Goal: Task Accomplishment & Management: Manage account settings

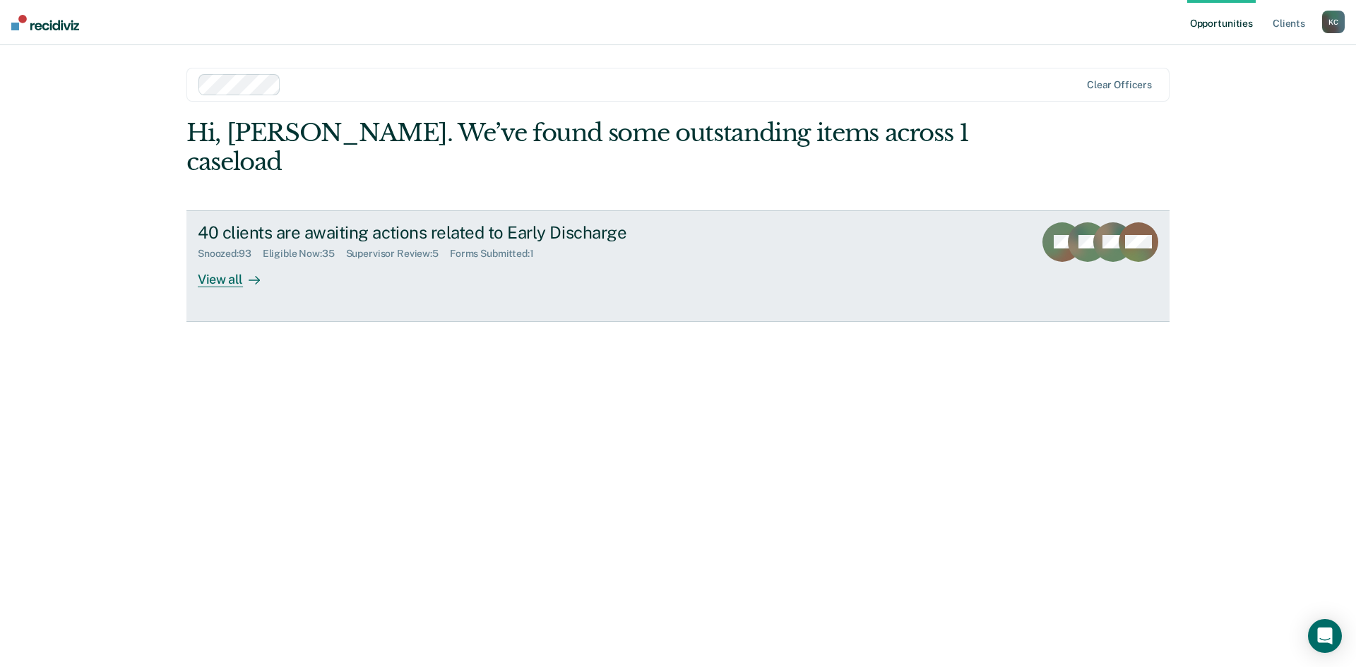
click at [228, 260] on div "View all" at bounding box center [237, 274] width 79 height 28
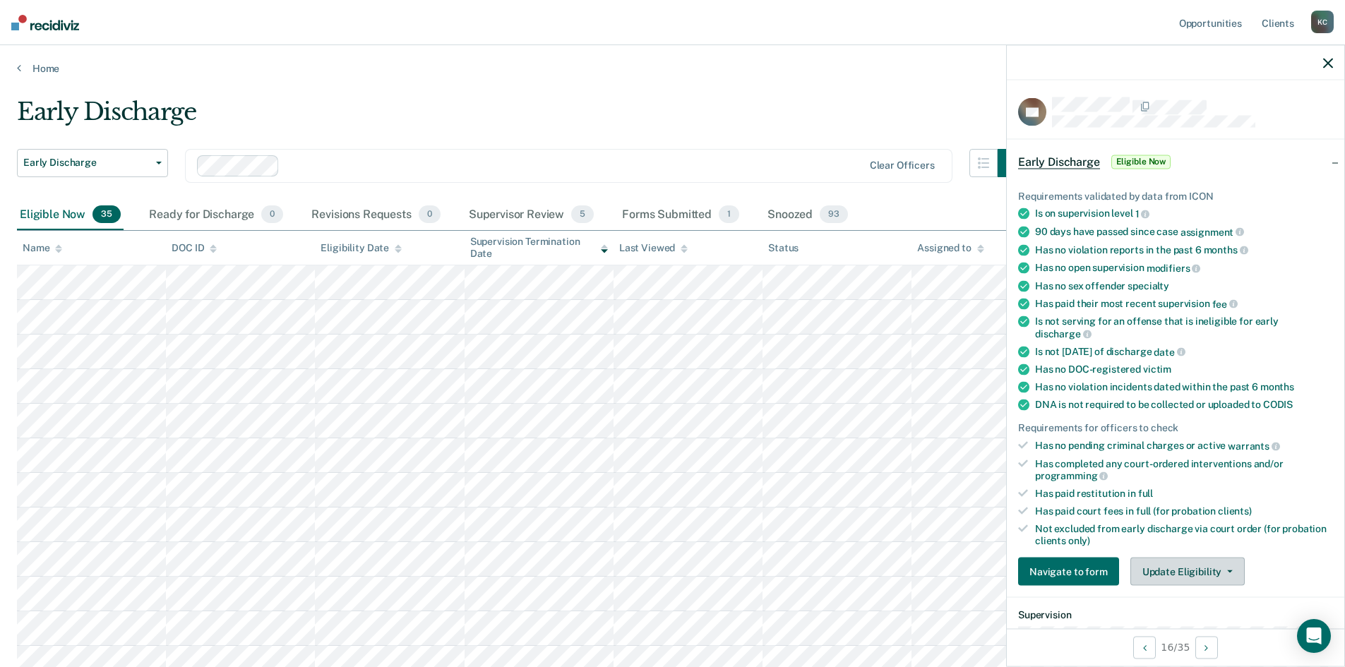
click at [1168, 564] on button "Update Eligibility" at bounding box center [1188, 572] width 114 height 28
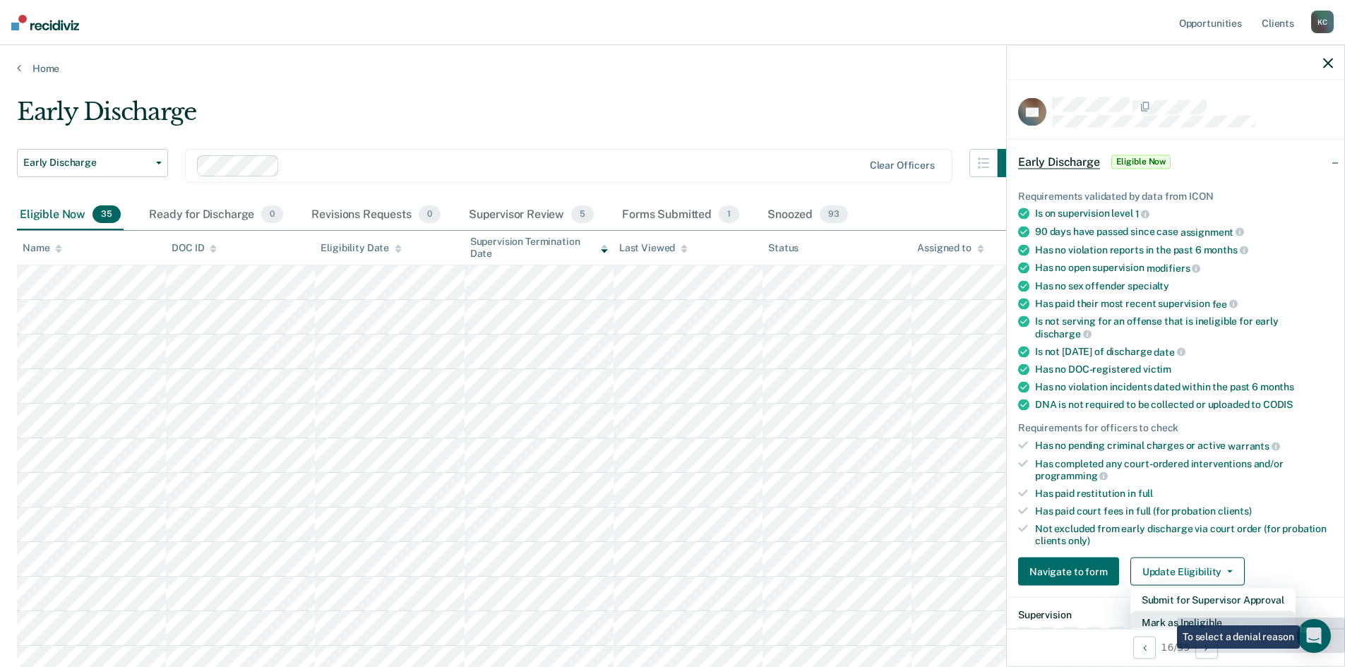
scroll to position [4, 0]
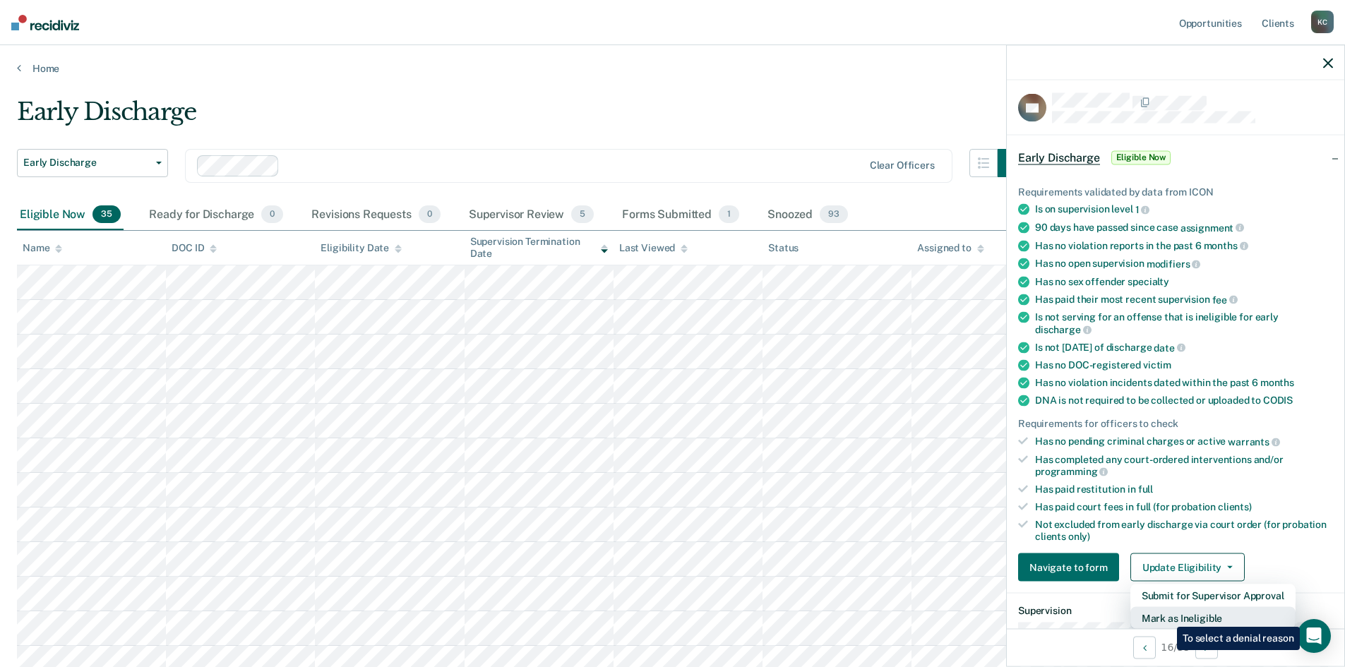
click at [1167, 616] on button "Mark as Ineligible" at bounding box center [1213, 618] width 165 height 23
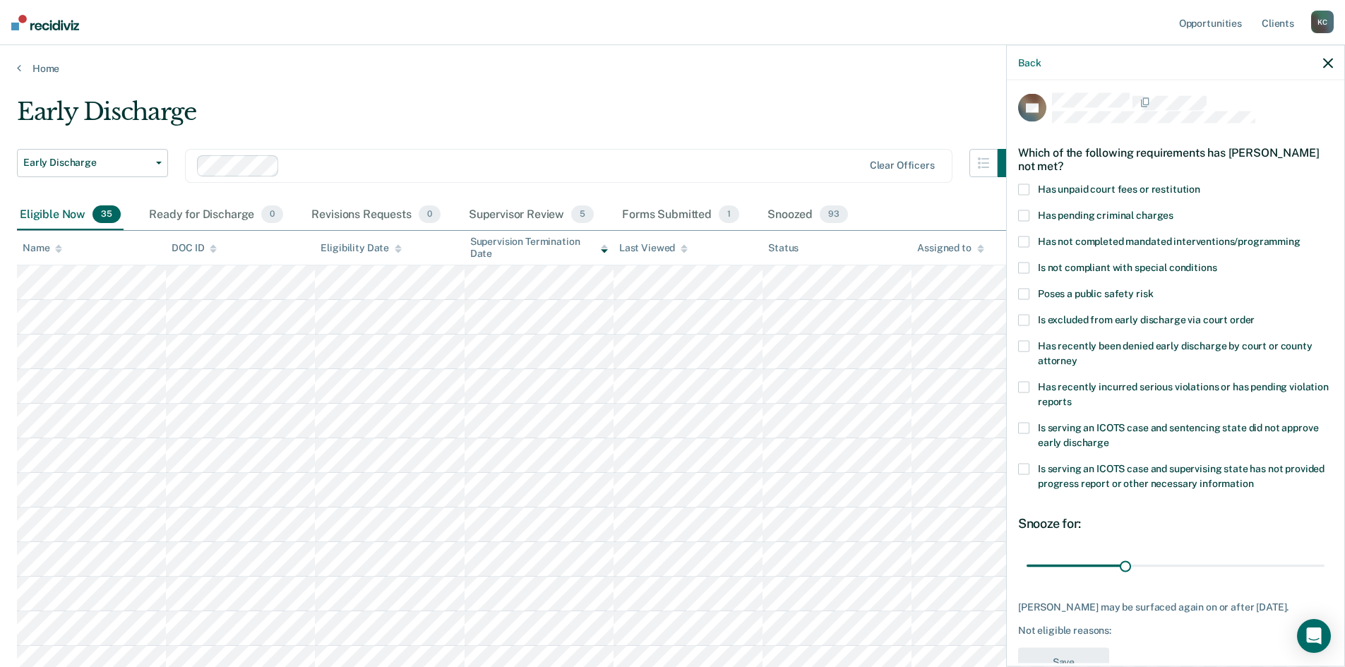
click at [1020, 237] on span at bounding box center [1023, 242] width 11 height 11
drag, startPoint x: 1124, startPoint y: 563, endPoint x: 1359, endPoint y: 555, distance: 236.0
type input "90"
click at [1325, 555] on input "range" at bounding box center [1176, 566] width 298 height 25
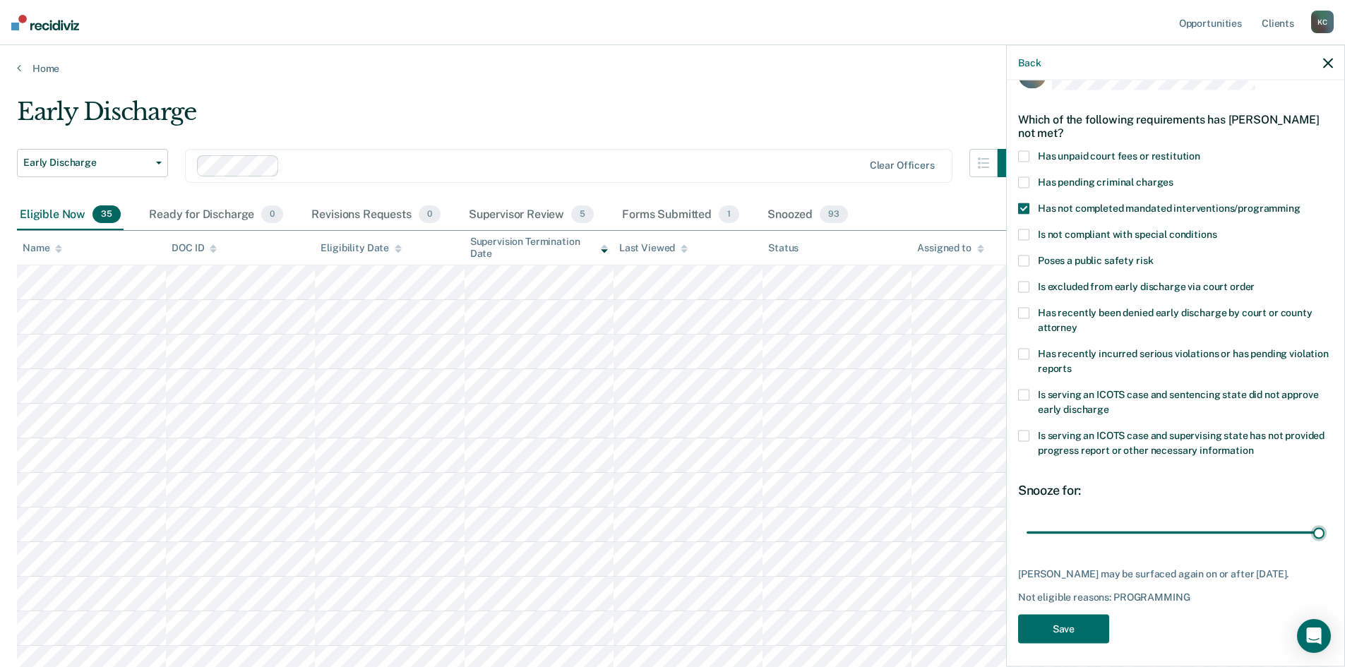
scroll to position [53, 0]
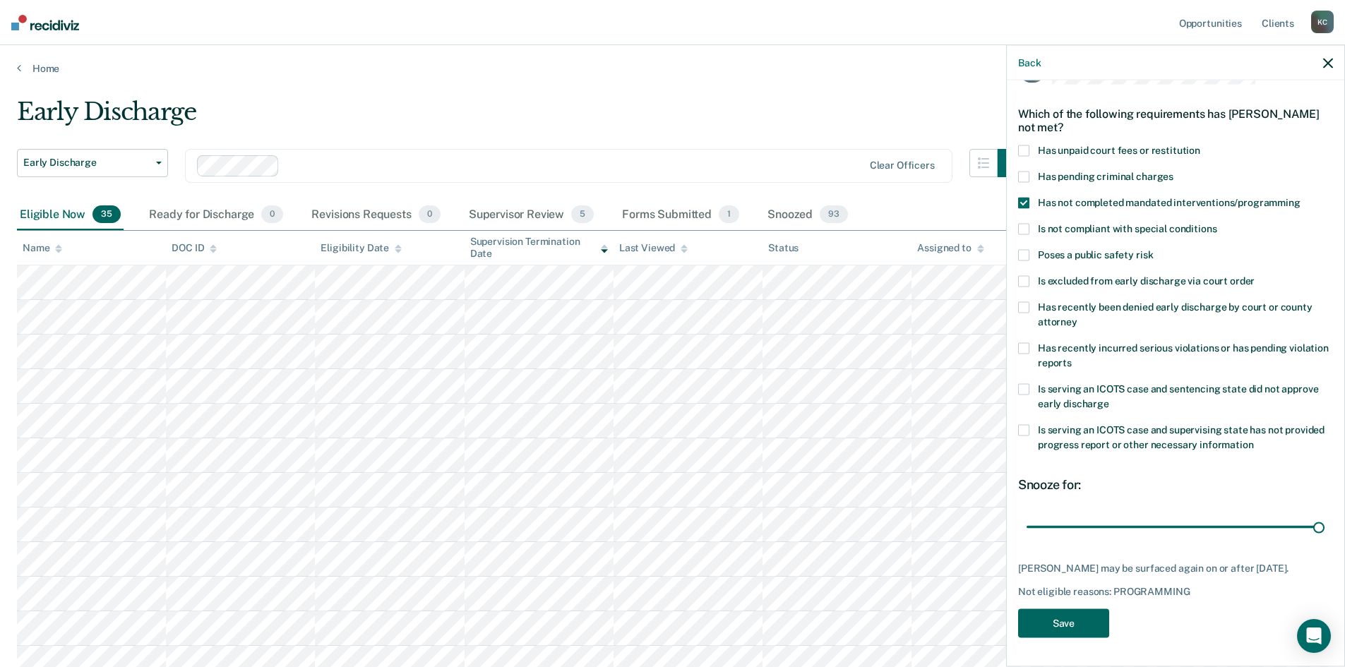
click at [1080, 624] on button "Save" at bounding box center [1063, 623] width 91 height 29
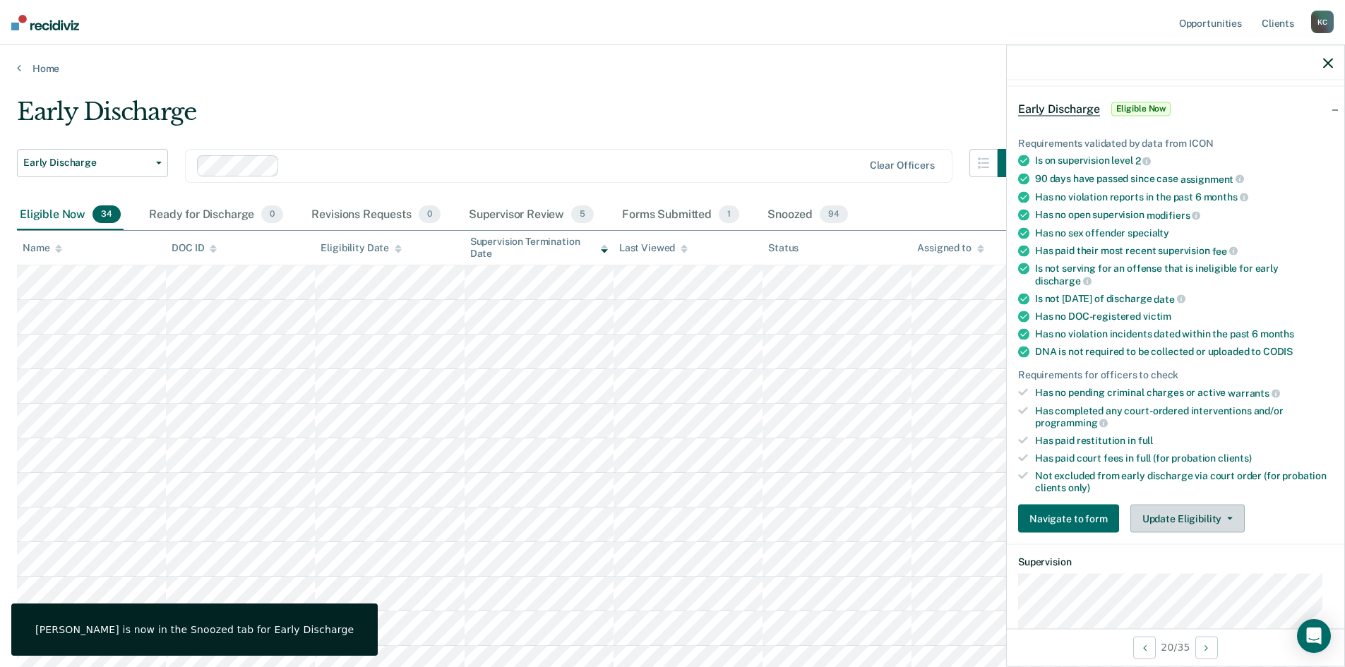
click at [1198, 519] on button "Update Eligibility" at bounding box center [1188, 519] width 114 height 28
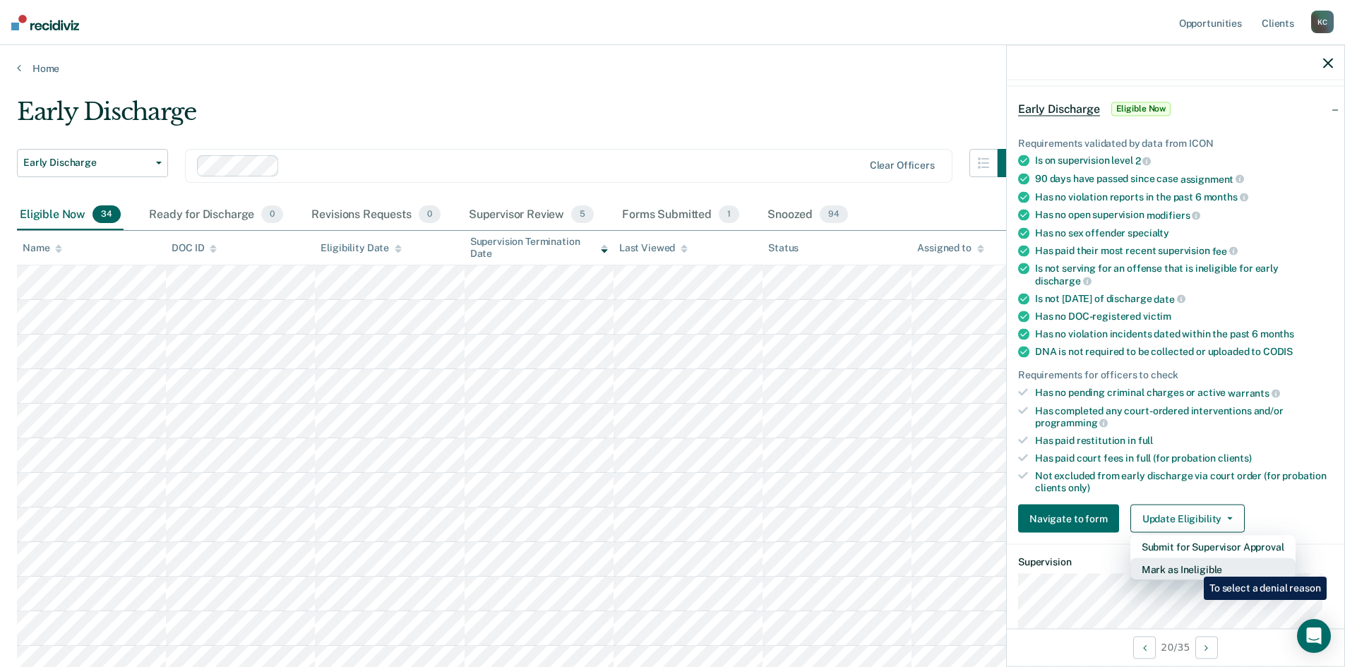
click at [1193, 566] on button "Mark as Ineligible" at bounding box center [1213, 570] width 165 height 23
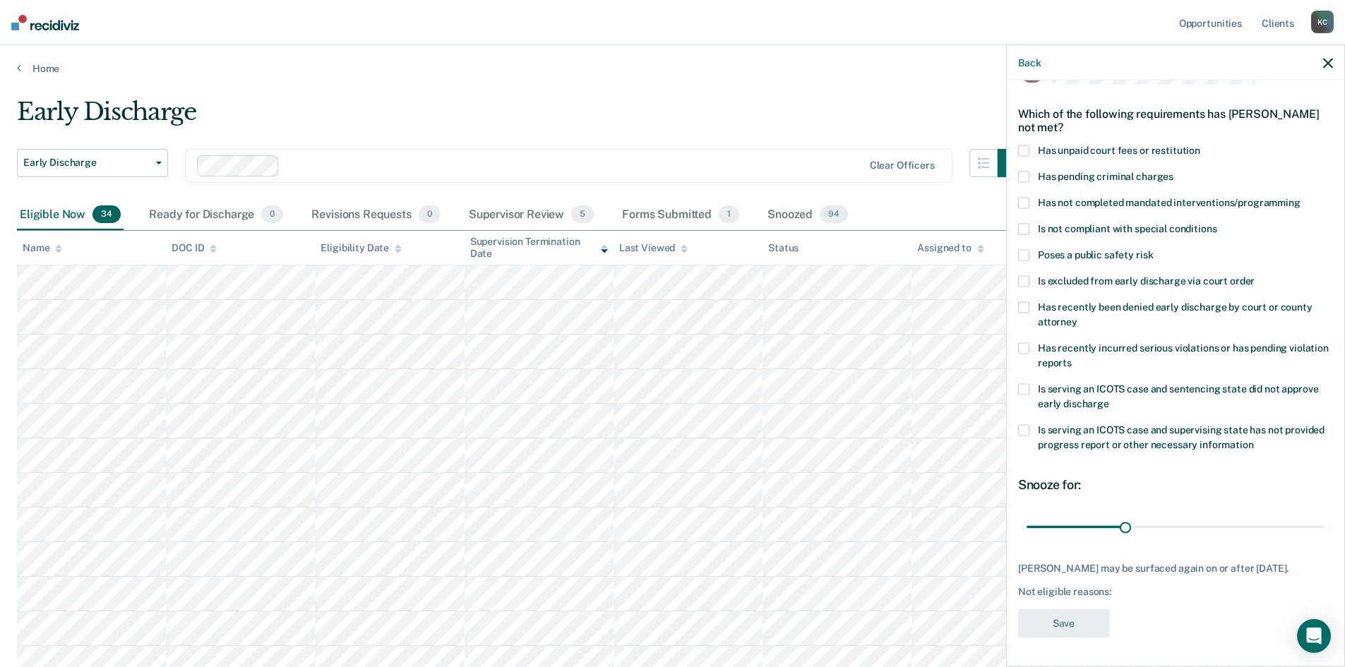
click at [1023, 198] on span at bounding box center [1023, 203] width 11 height 11
click at [1027, 145] on span at bounding box center [1023, 150] width 11 height 11
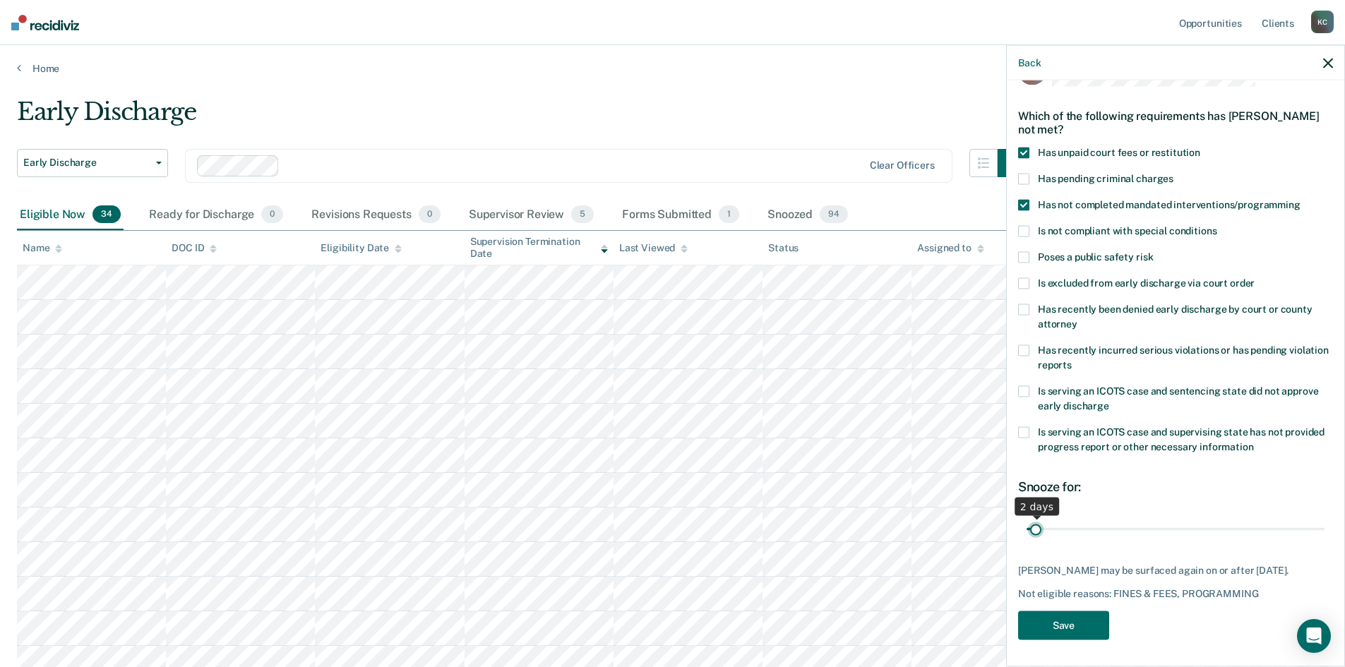
drag, startPoint x: 1119, startPoint y: 513, endPoint x: 1035, endPoint y: 540, distance: 87.5
type input "2"
click at [1035, 540] on input "range" at bounding box center [1176, 529] width 298 height 25
click at [1061, 616] on button "Save" at bounding box center [1063, 626] width 91 height 29
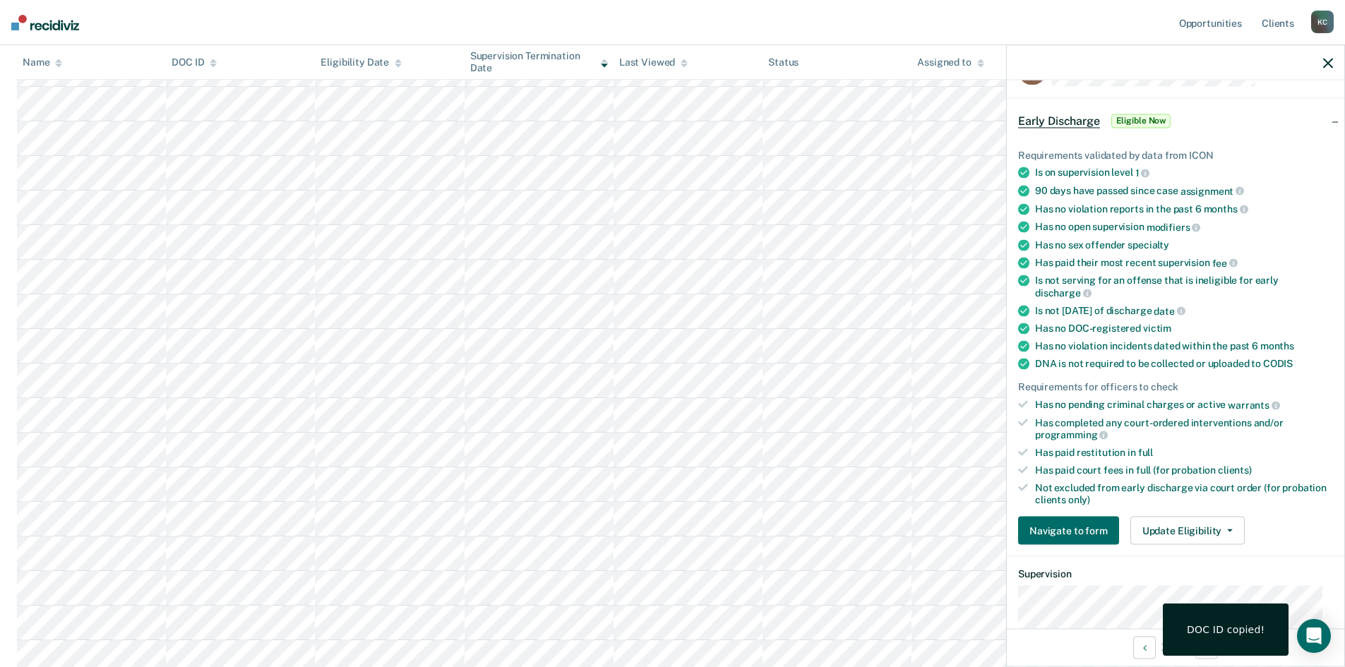
scroll to position [0, 0]
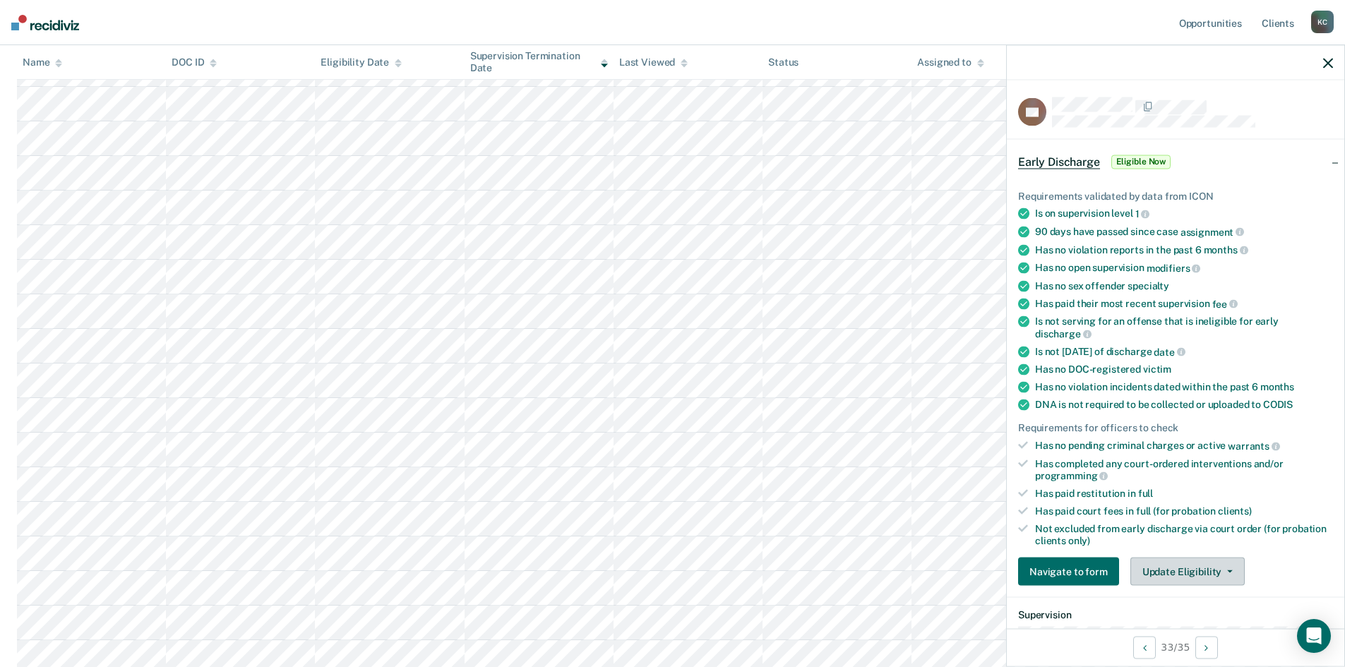
drag, startPoint x: 1184, startPoint y: 553, endPoint x: 1186, endPoint y: 566, distance: 13.6
click at [1186, 562] on div "Requirements validated by data from ICON Is on supervision level 1 90 days have…" at bounding box center [1176, 382] width 338 height 430
click at [1186, 568] on button "Update Eligibility" at bounding box center [1188, 572] width 114 height 28
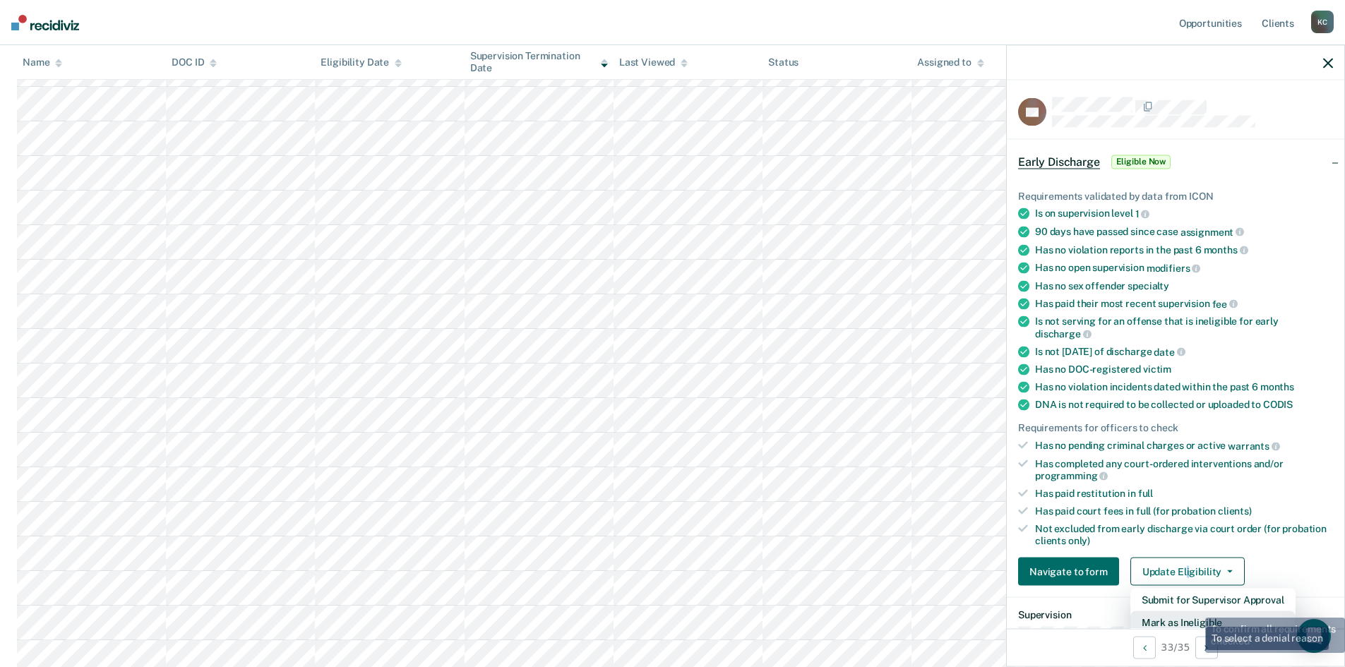
scroll to position [4, 0]
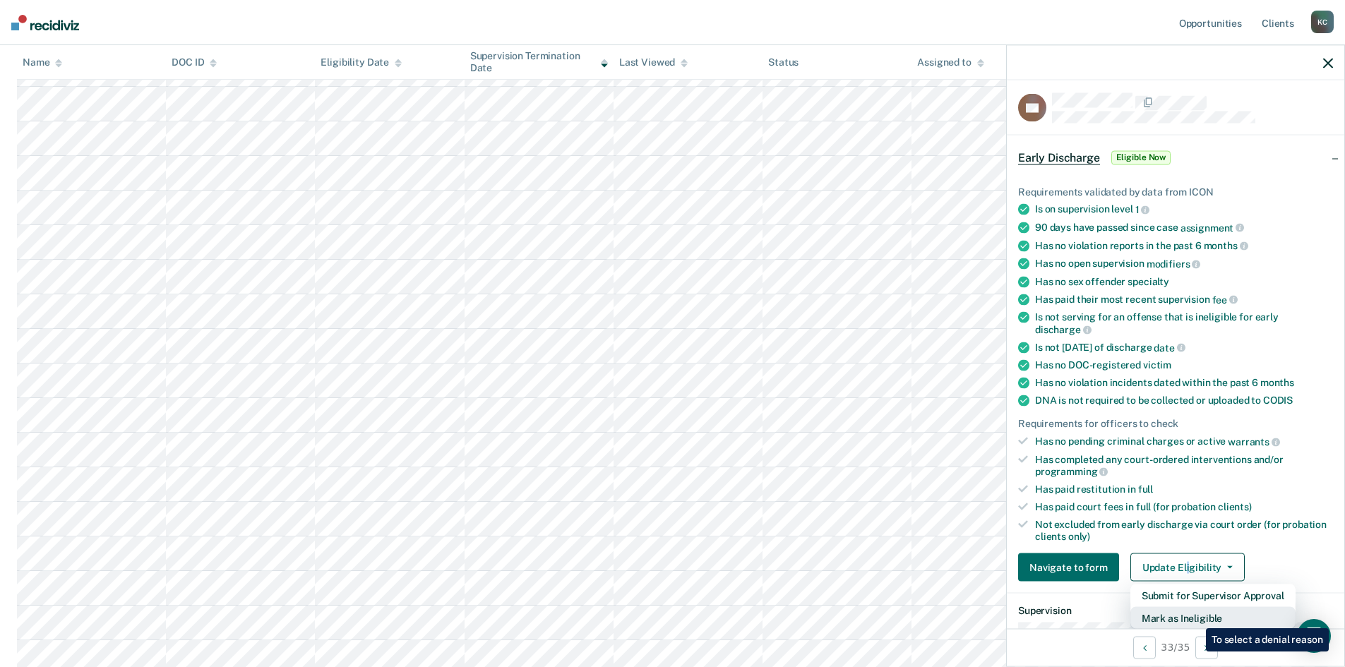
click at [1196, 618] on button "Mark as Ineligible" at bounding box center [1213, 618] width 165 height 23
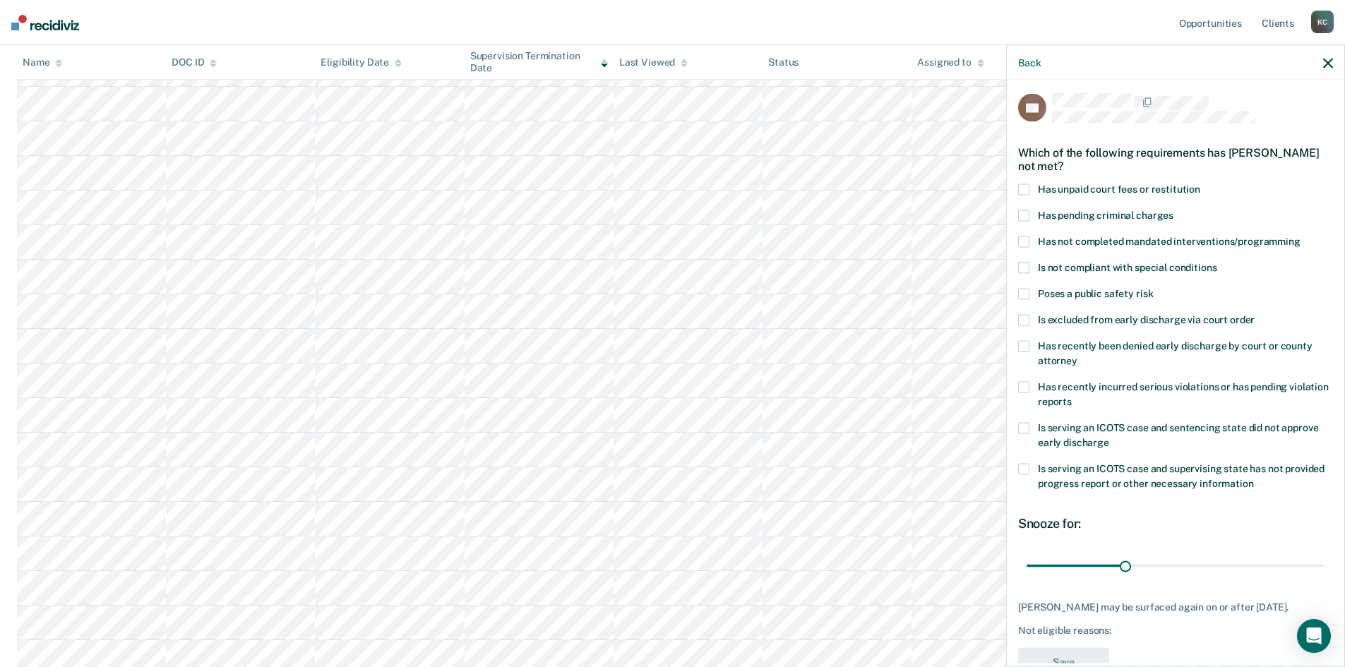
click at [1025, 243] on span at bounding box center [1023, 242] width 11 height 11
drag, startPoint x: 1121, startPoint y: 566, endPoint x: 1295, endPoint y: 559, distance: 174.6
type input "86"
click at [1295, 559] on input "range" at bounding box center [1176, 566] width 298 height 25
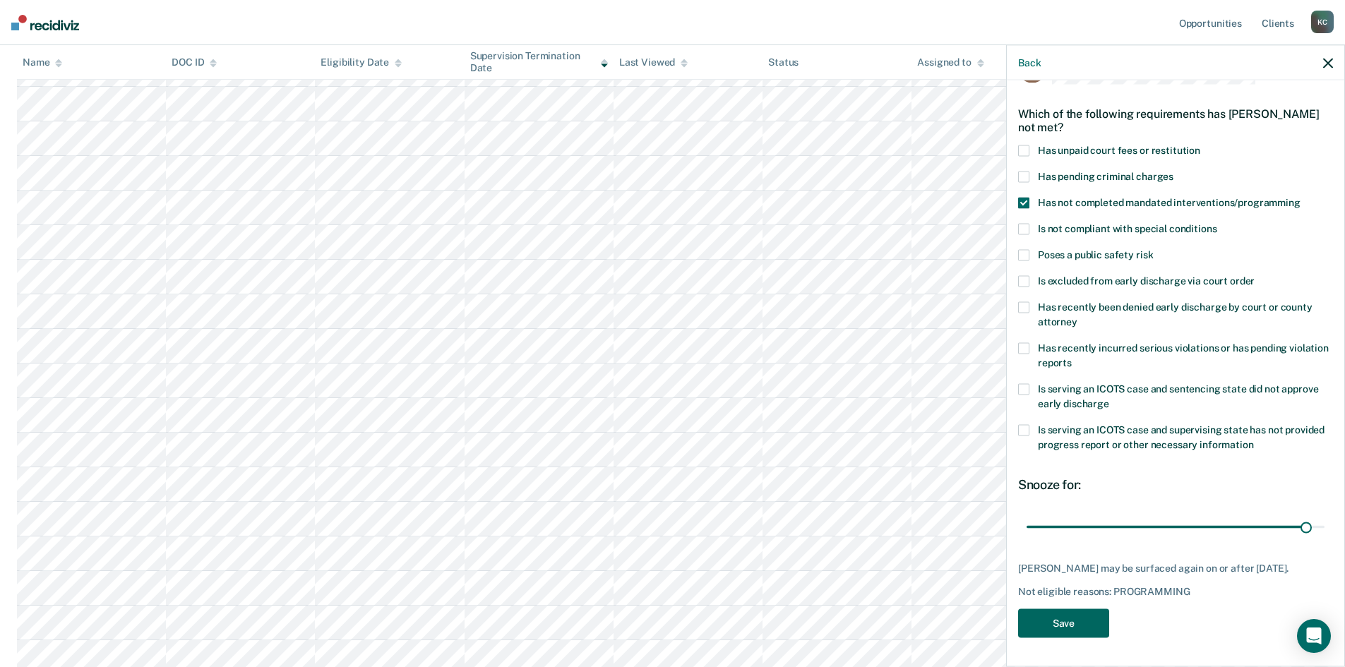
click at [1078, 629] on button "Save" at bounding box center [1063, 623] width 91 height 29
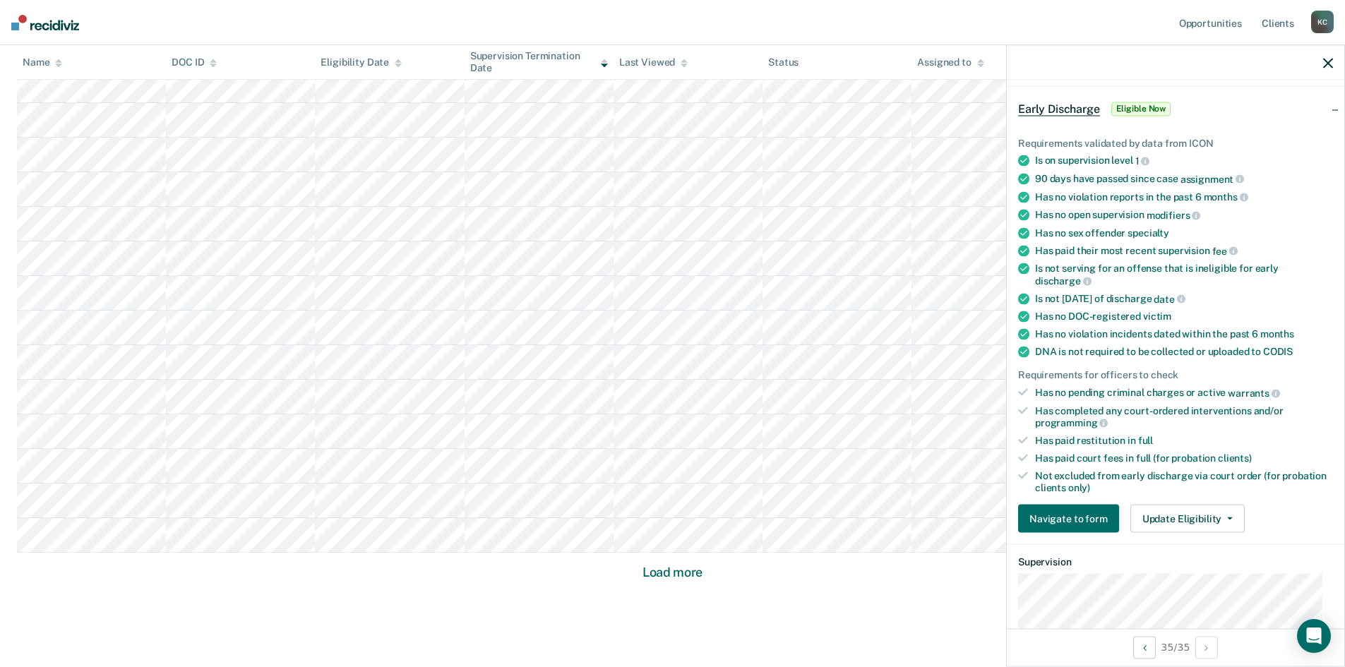
scroll to position [777, 0]
click at [659, 549] on button "Load more" at bounding box center [672, 546] width 68 height 17
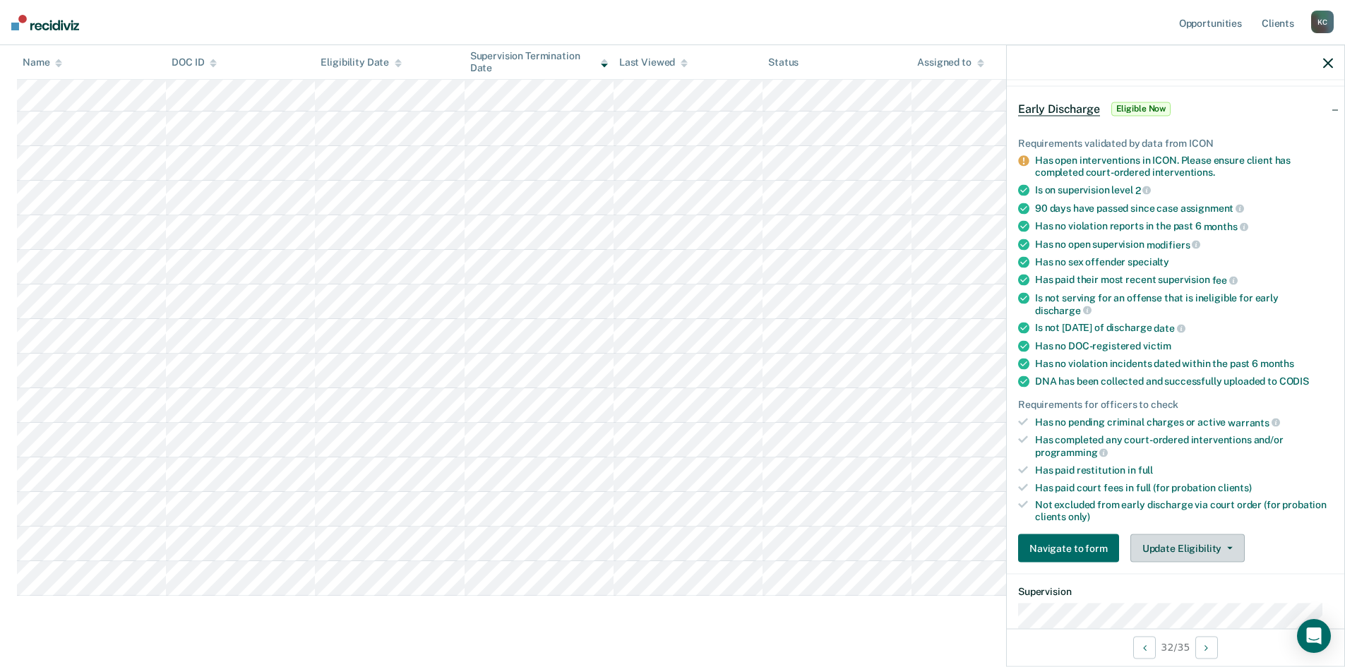
click at [1149, 547] on button "Update Eligibility" at bounding box center [1188, 549] width 114 height 28
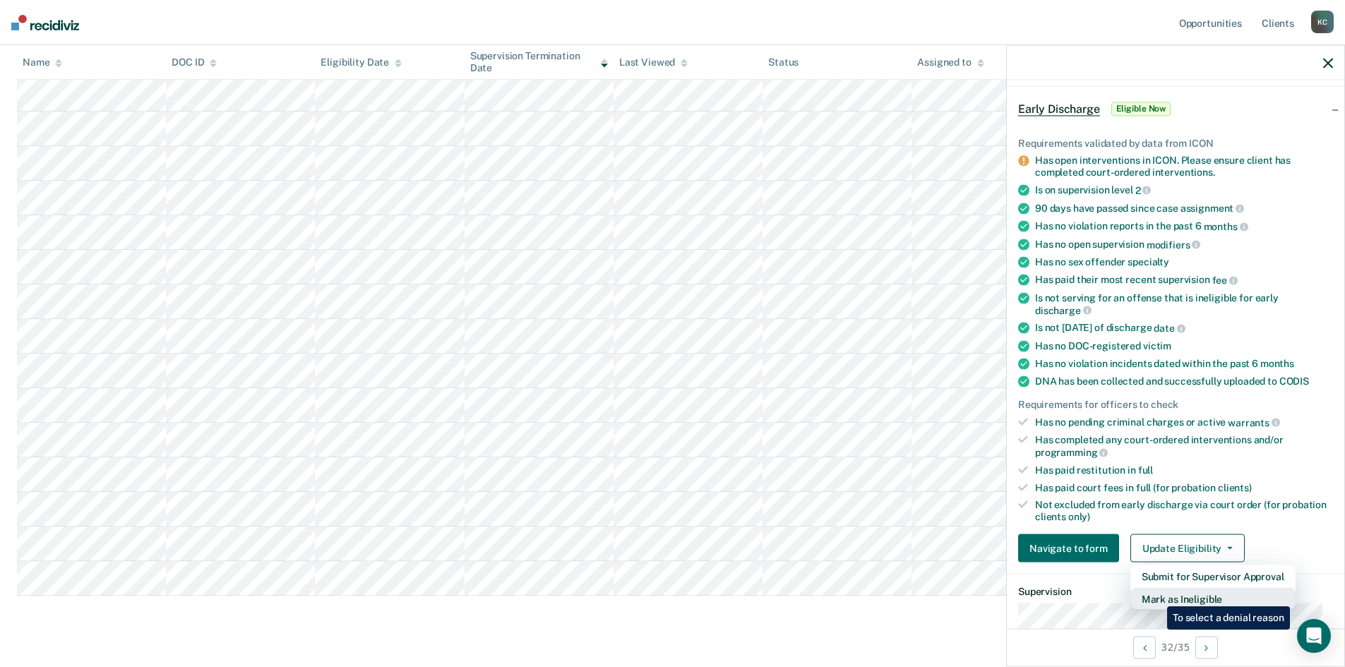
click at [1157, 596] on button "Mark as Ineligible" at bounding box center [1213, 599] width 165 height 23
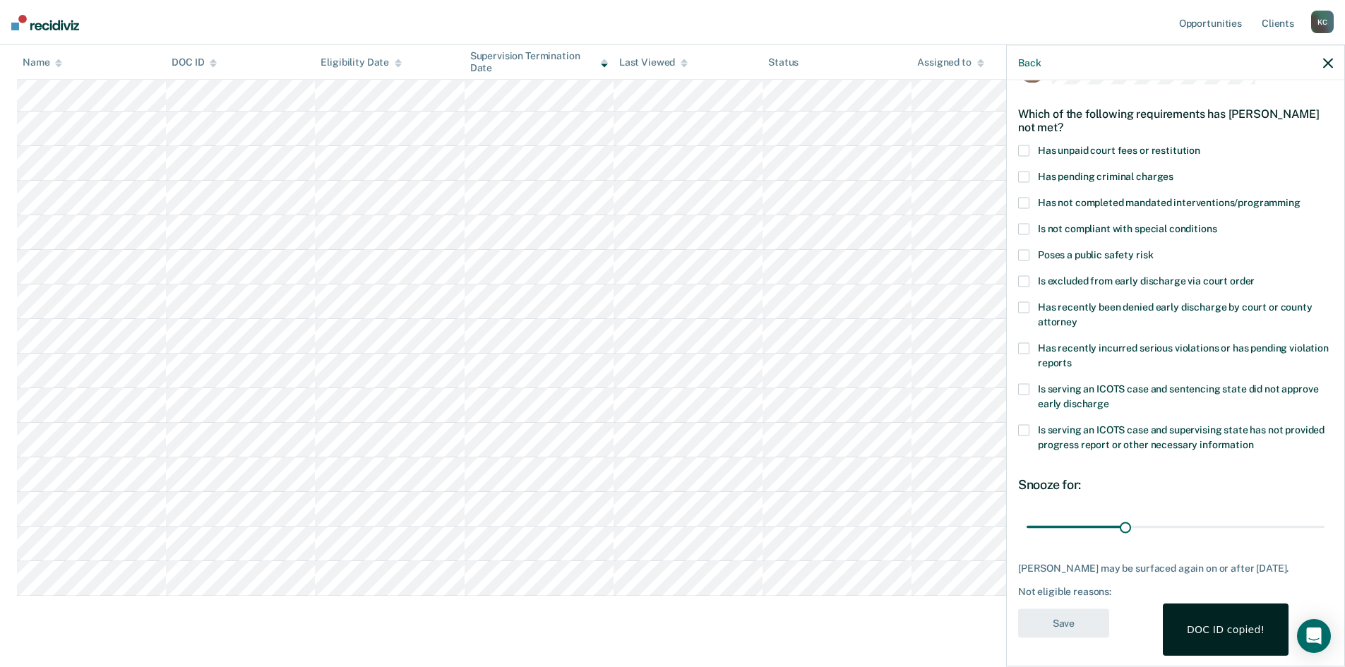
click at [1023, 145] on span at bounding box center [1023, 150] width 11 height 11
click at [1020, 198] on span at bounding box center [1023, 203] width 11 height 11
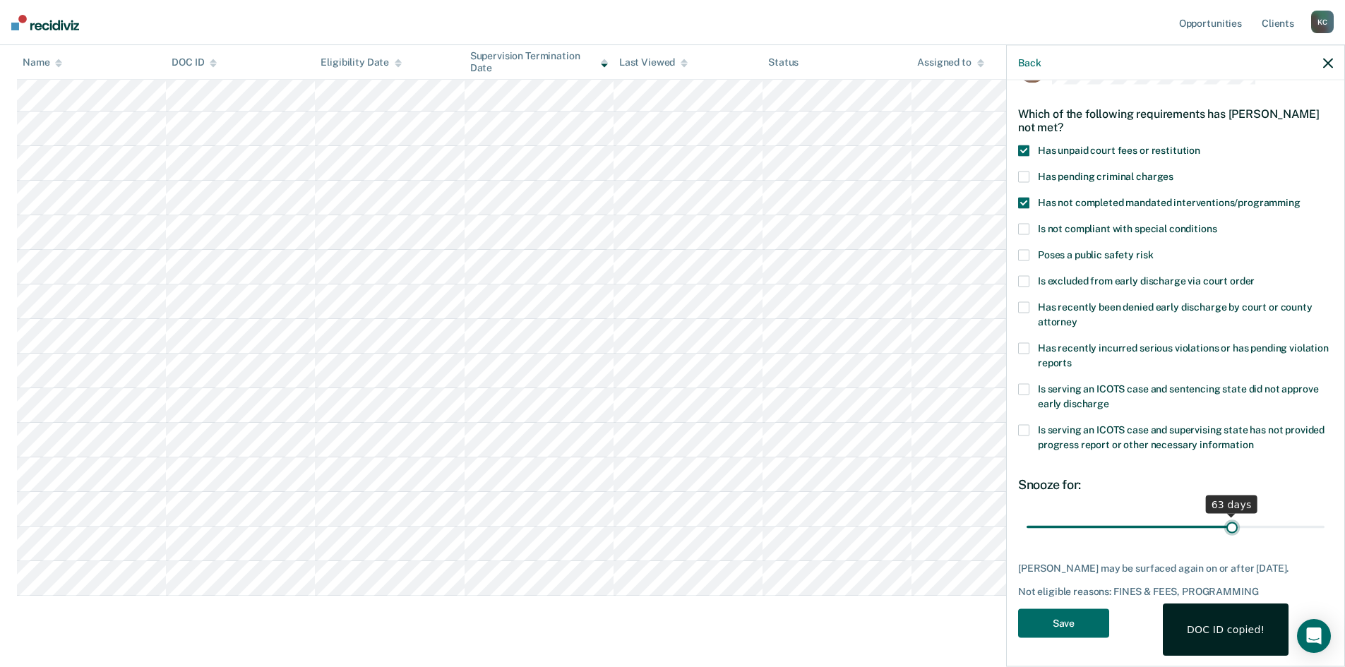
drag, startPoint x: 1123, startPoint y: 518, endPoint x: 1224, endPoint y: 524, distance: 101.2
click at [1224, 524] on input "range" at bounding box center [1176, 527] width 298 height 25
type input "61"
click at [1218, 518] on input "range" at bounding box center [1176, 527] width 298 height 25
drag, startPoint x: 1088, startPoint y: 625, endPoint x: 1076, endPoint y: 621, distance: 12.5
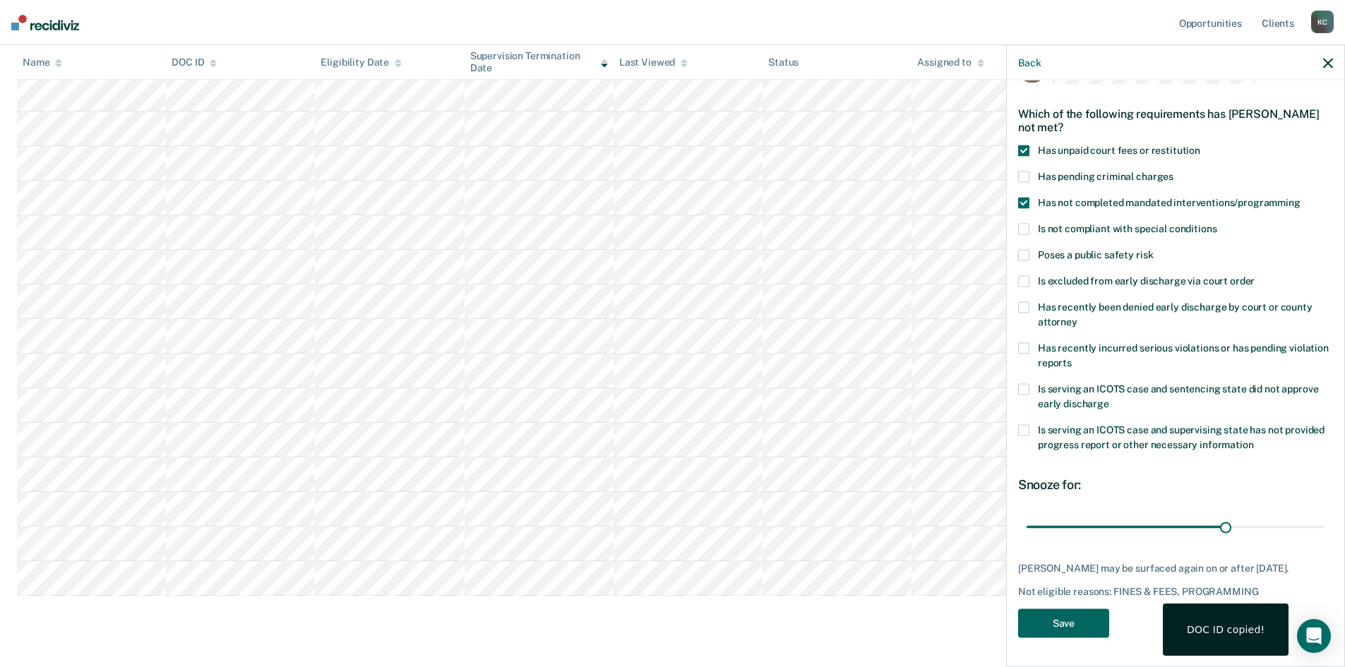
click at [1087, 625] on button "Save" at bounding box center [1063, 623] width 91 height 29
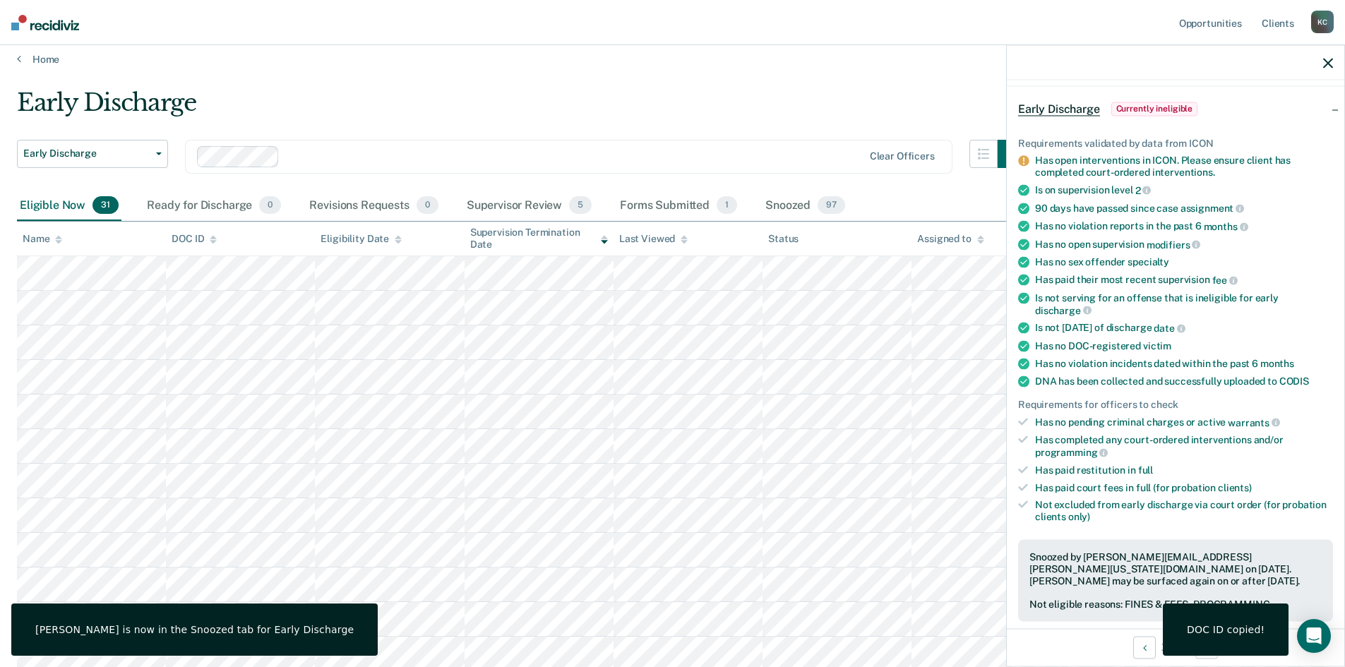
scroll to position [0, 0]
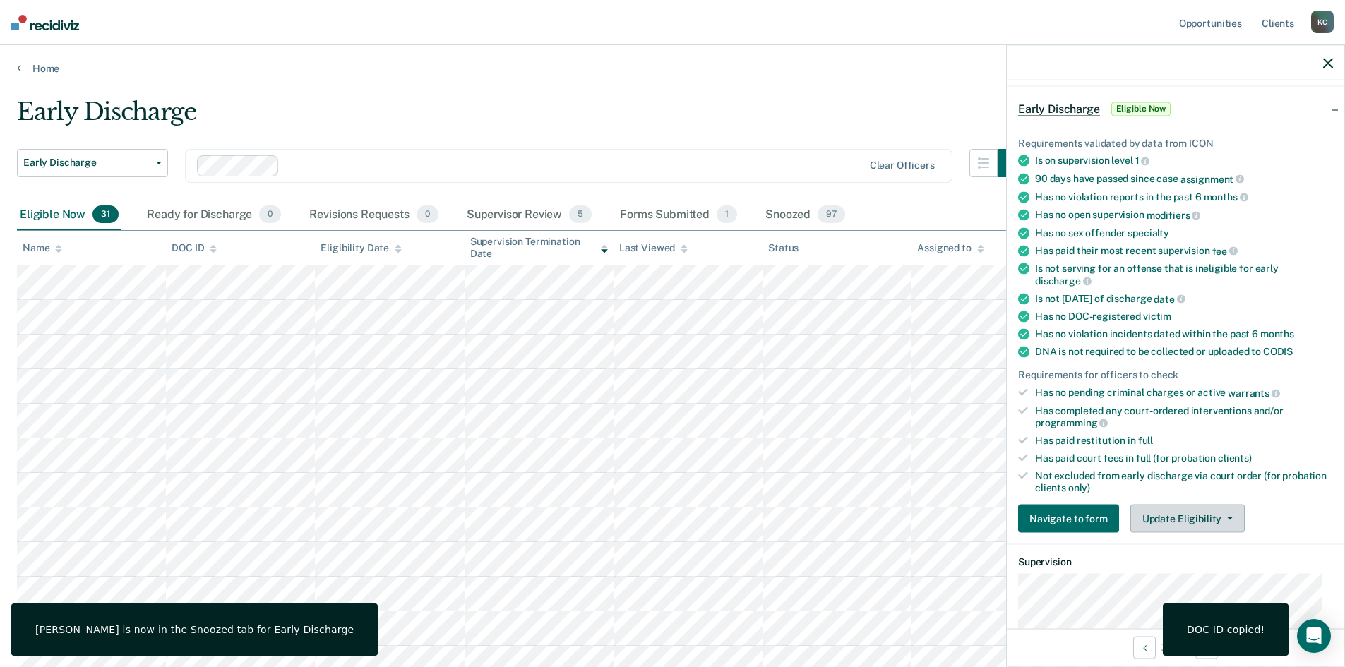
click at [1193, 525] on button "Update Eligibility" at bounding box center [1188, 519] width 114 height 28
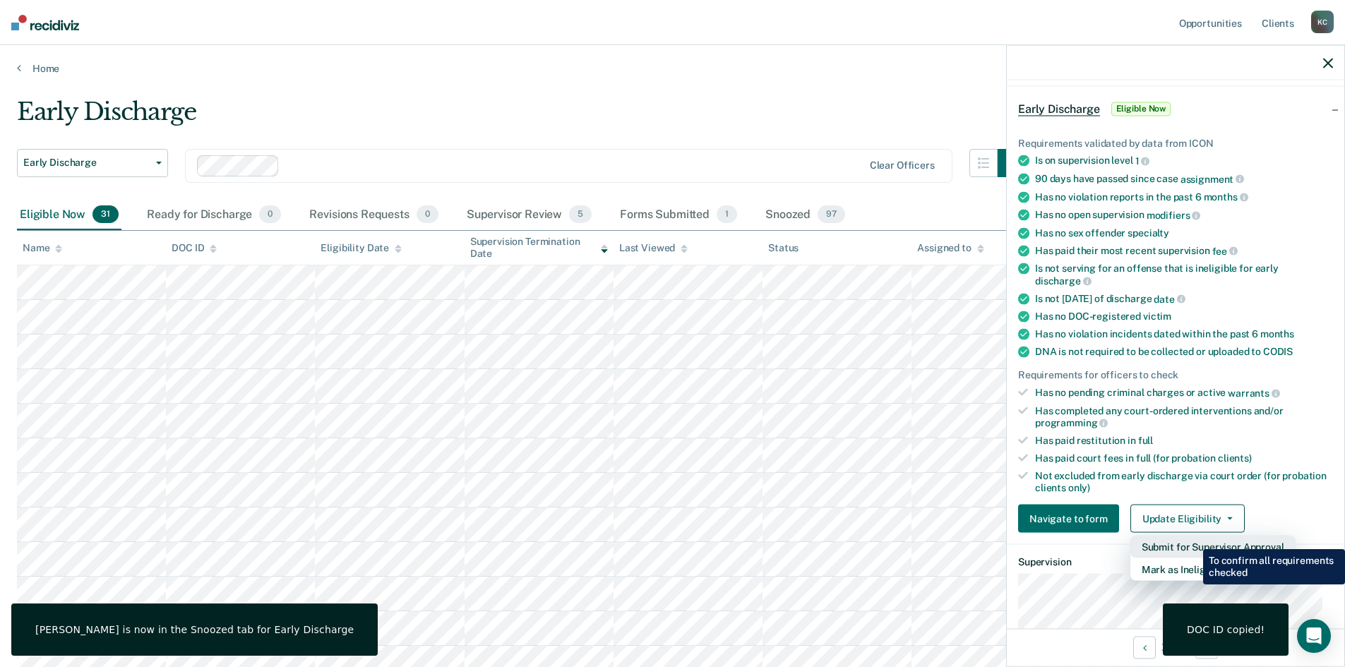
click at [1193, 539] on button "Submit for Supervisor Approval" at bounding box center [1213, 547] width 165 height 23
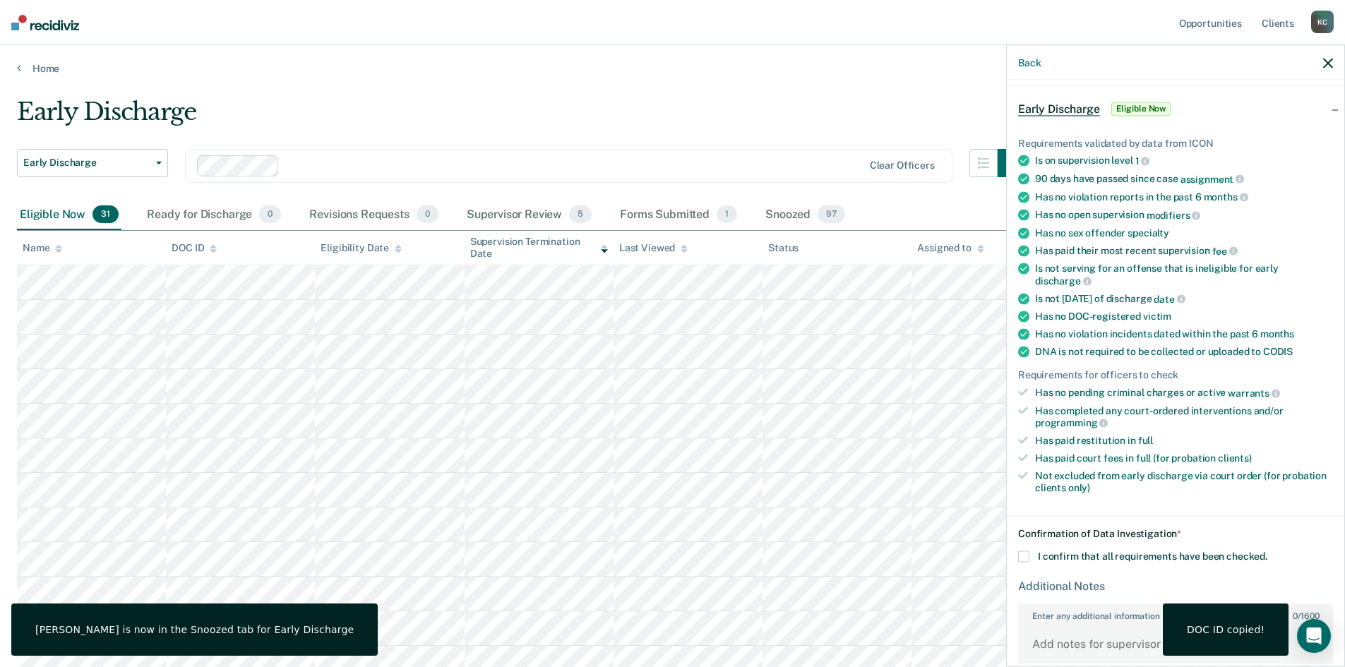
click at [1029, 557] on span at bounding box center [1023, 557] width 11 height 11
click at [1268, 552] on input "I confirm that all requirements have been checked." at bounding box center [1268, 552] width 0 height 0
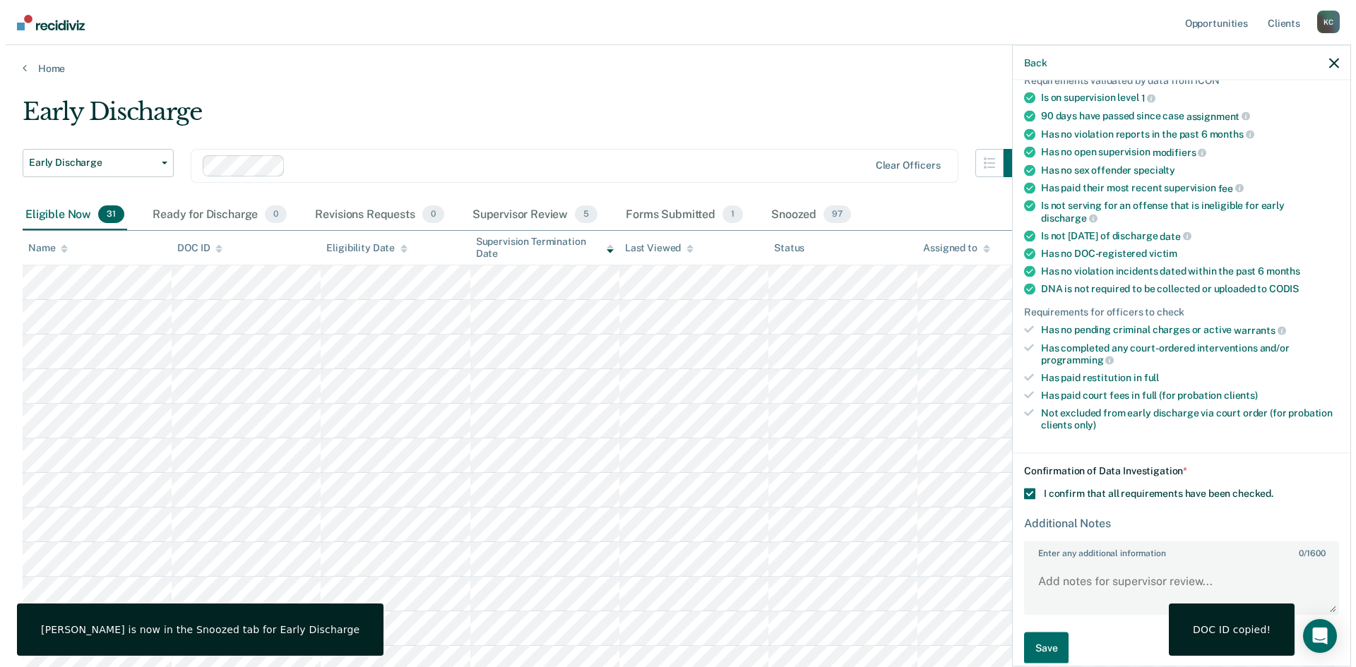
scroll to position [131, 0]
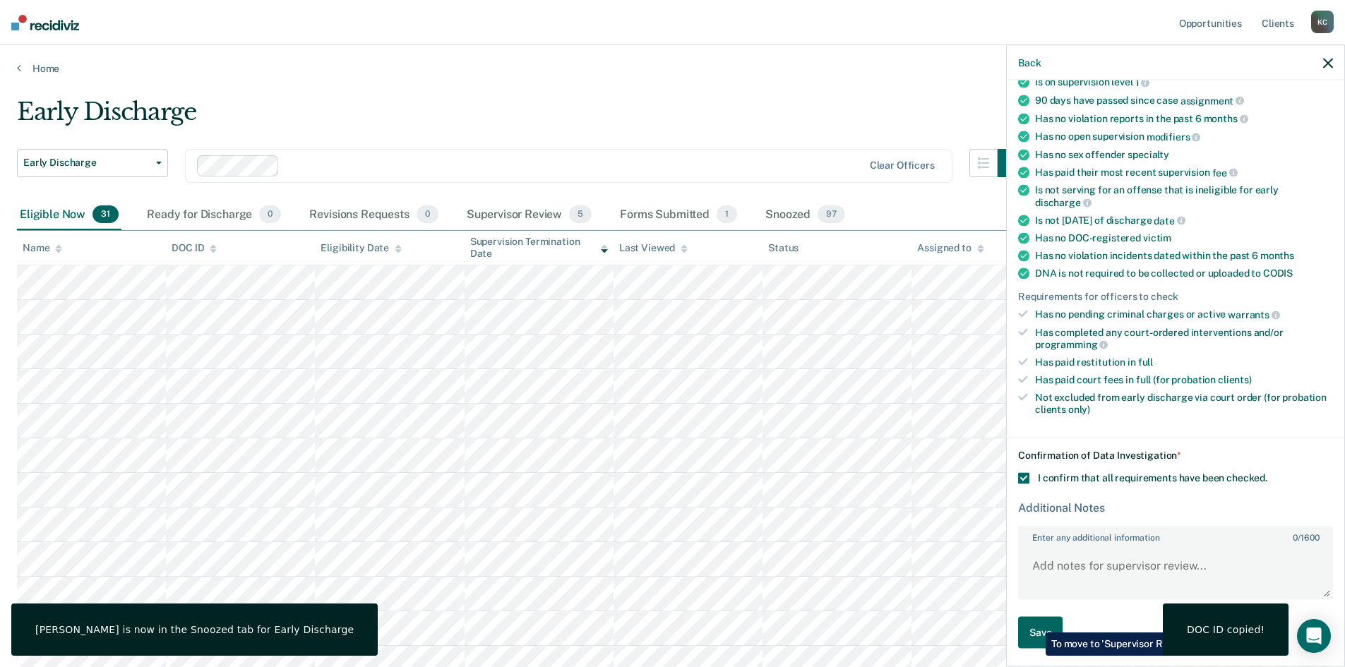
click at [1035, 622] on button "Save" at bounding box center [1040, 633] width 44 height 32
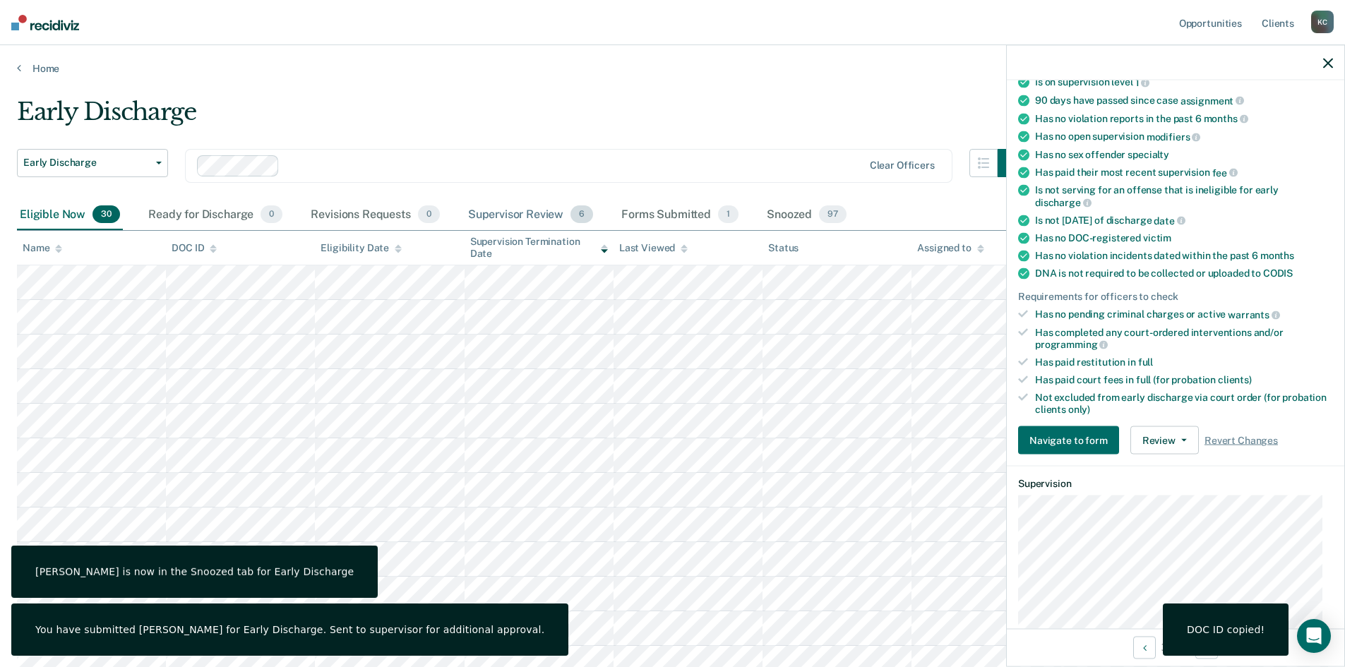
click at [520, 216] on div "Supervisor Review 6" at bounding box center [530, 215] width 131 height 31
